Goal: Navigation & Orientation: Find specific page/section

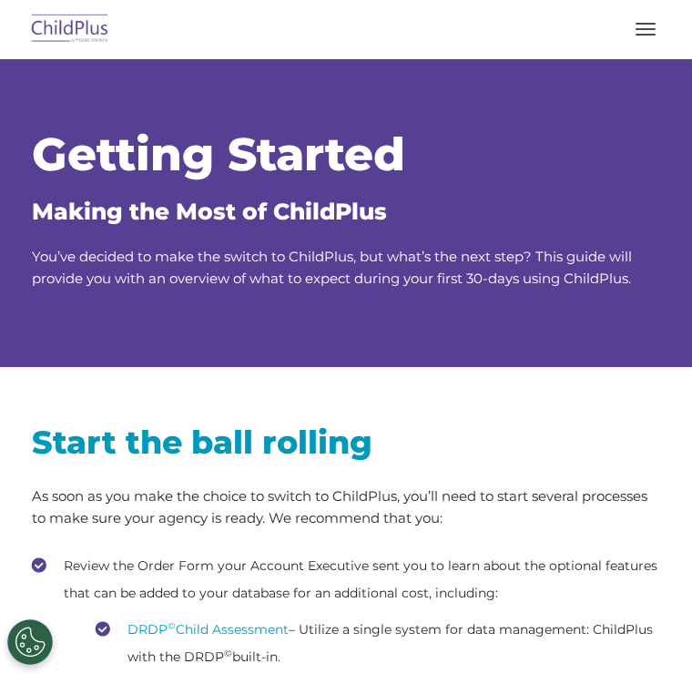
click at [90, 17] on img at bounding box center [70, 29] width 86 height 43
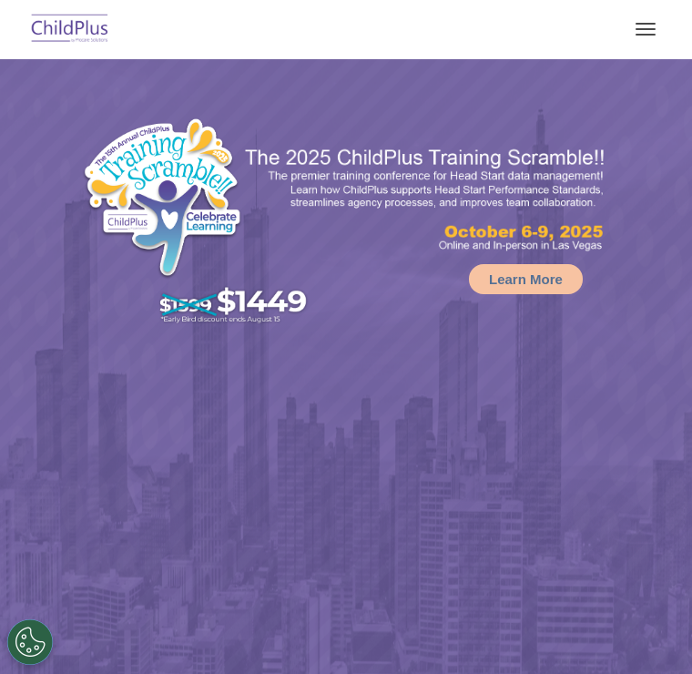
select select "MEDIUM"
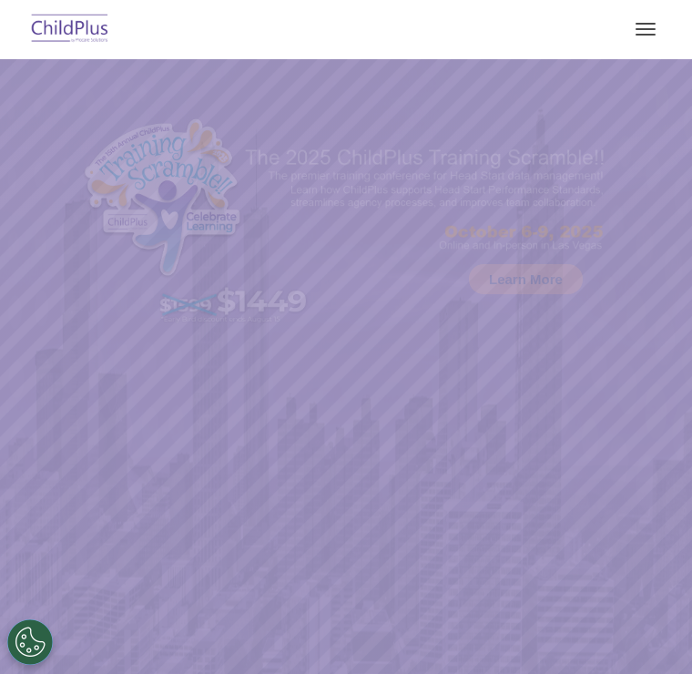
select select "MEDIUM"
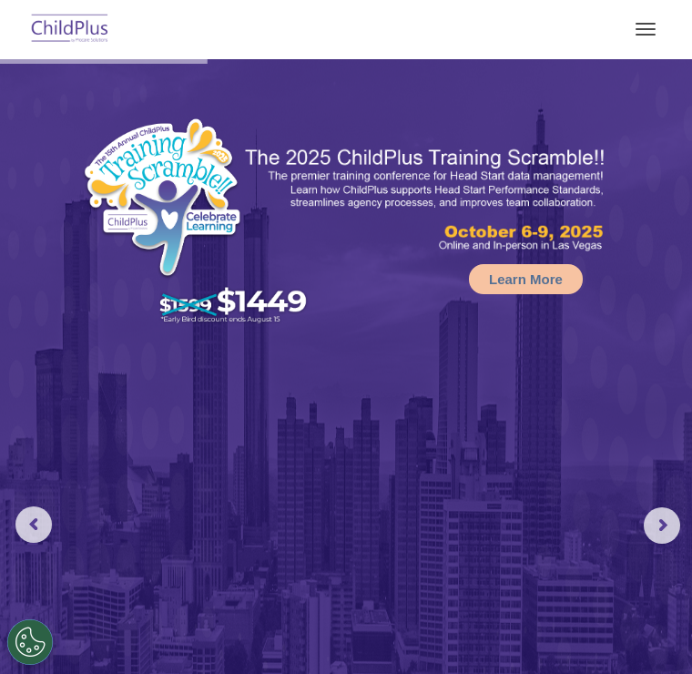
click at [654, 26] on button "button" at bounding box center [646, 29] width 38 height 29
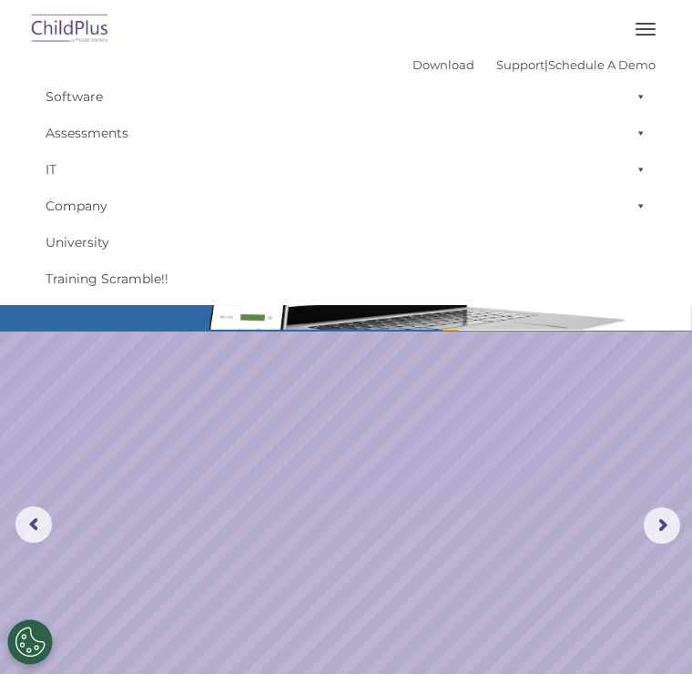
click at [96, 39] on img at bounding box center [70, 29] width 86 height 43
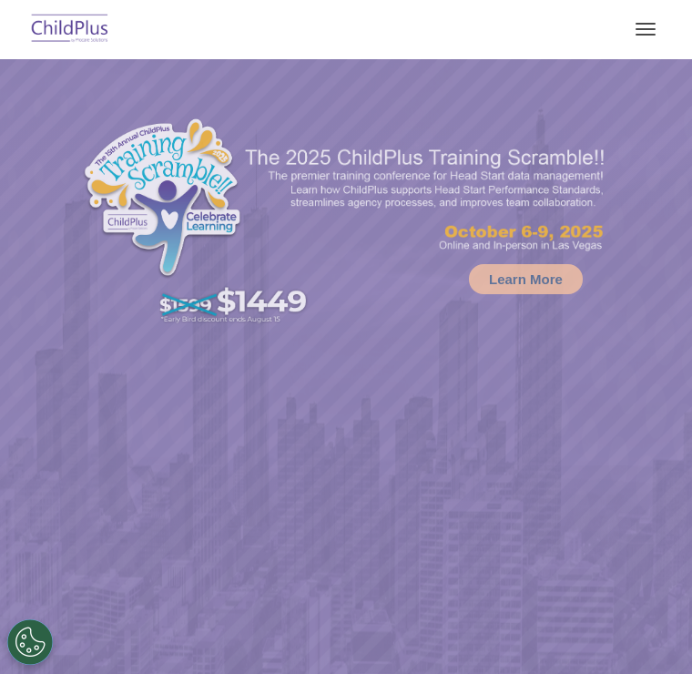
select select "MEDIUM"
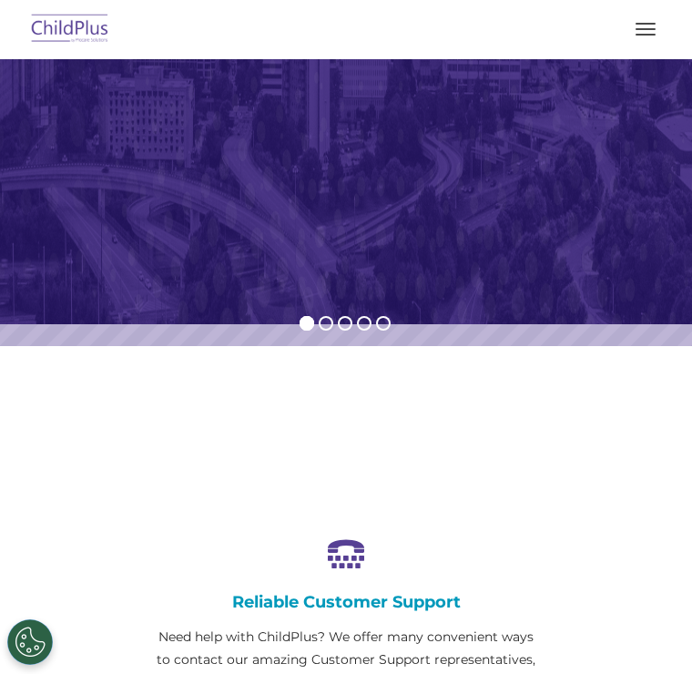
scroll to position [643, 0]
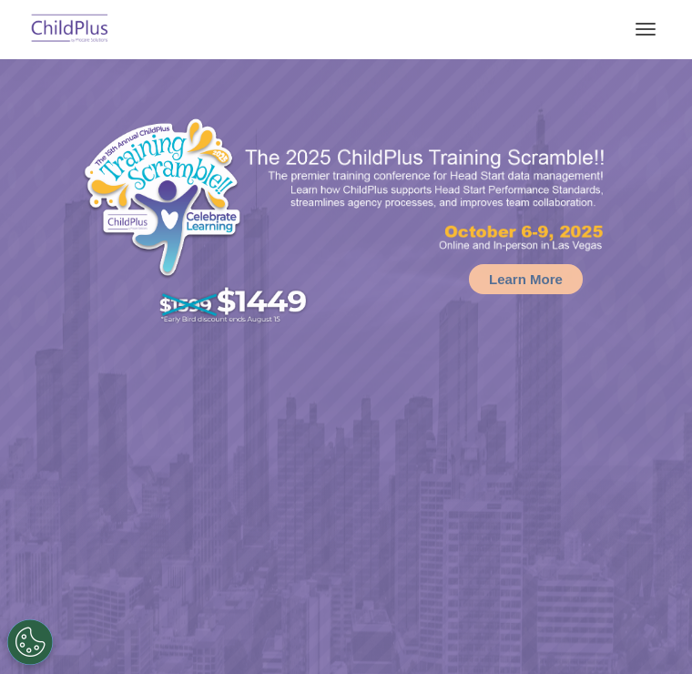
select select "MEDIUM"
